Goal: Find specific page/section

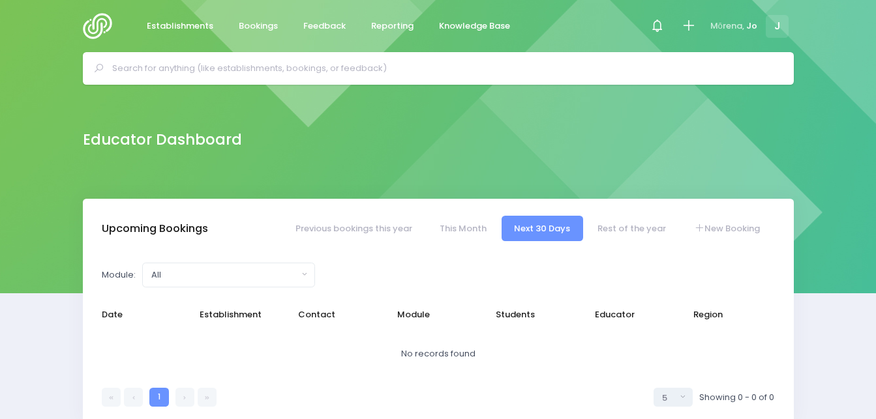
select select "5"
click at [655, 24] on icon at bounding box center [657, 25] width 15 height 15
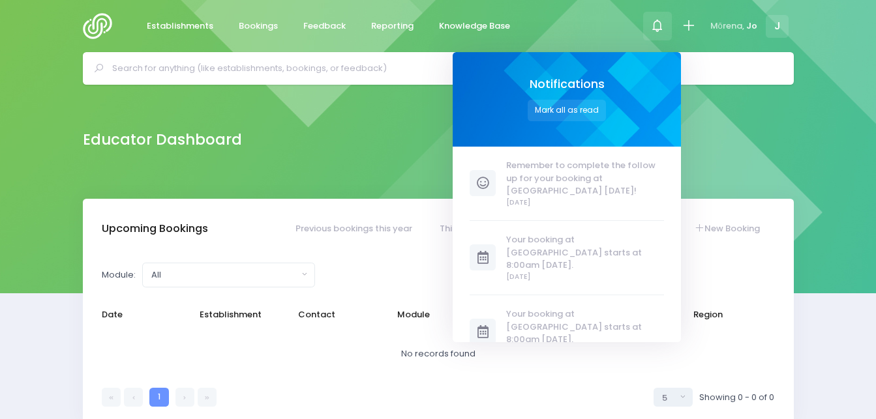
click at [655, 24] on icon at bounding box center [657, 25] width 15 height 15
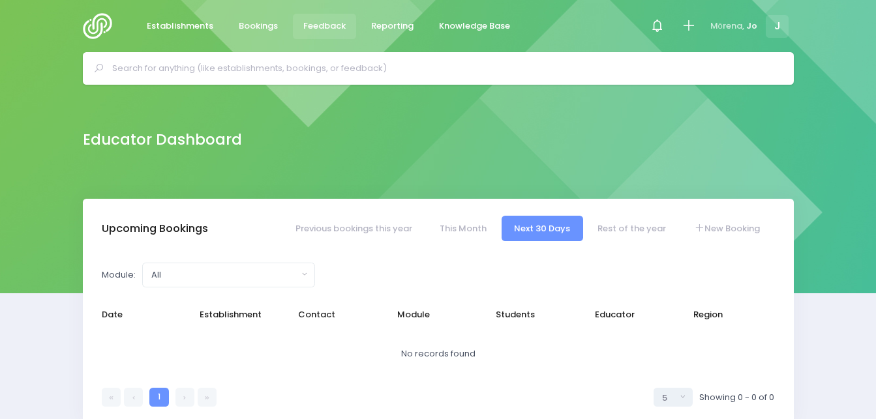
click at [314, 18] on link "Feedback" at bounding box center [325, 26] width 64 height 25
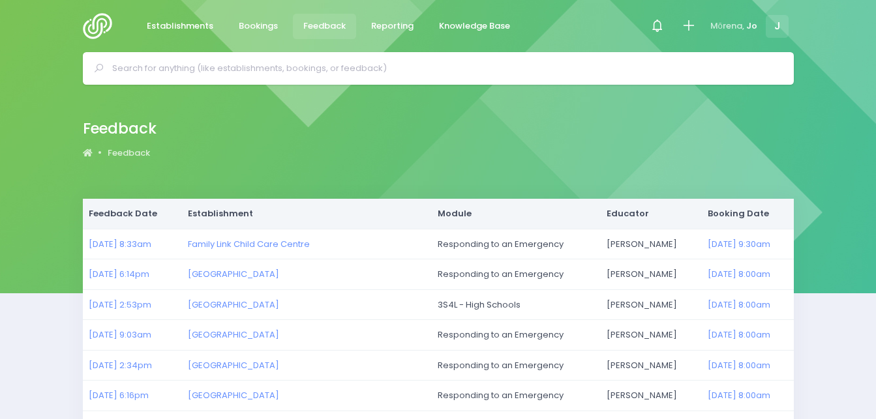
click at [93, 20] on img at bounding box center [101, 26] width 37 height 26
